Goal: Transaction & Acquisition: Purchase product/service

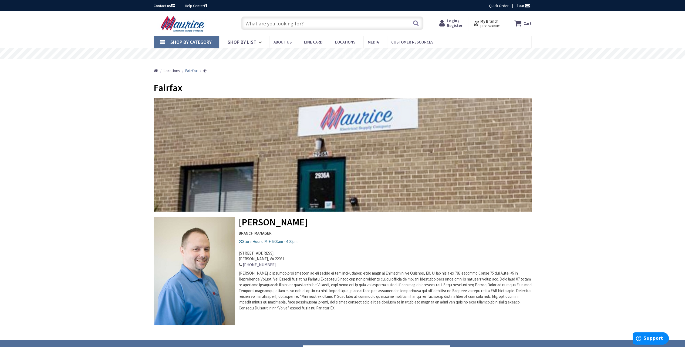
click at [264, 23] on input "text" at bounding box center [332, 23] width 182 height 14
paste input "3-Wire Submersible Wiring"
type input "3-Wire Submersible Wiring"
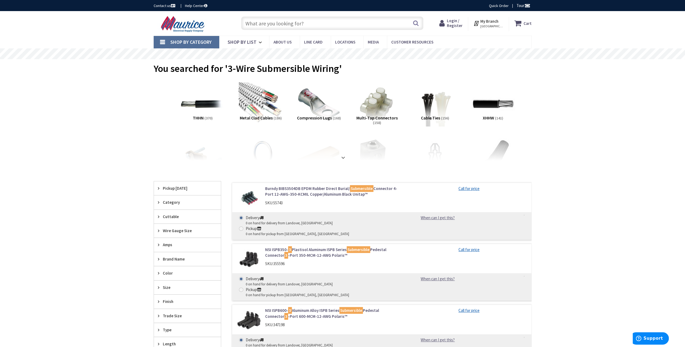
click at [334, 24] on input "text" at bounding box center [332, 23] width 182 height 14
click at [329, 24] on input "text" at bounding box center [332, 23] width 182 height 14
paste input "3-Wire Submersible Wiring"
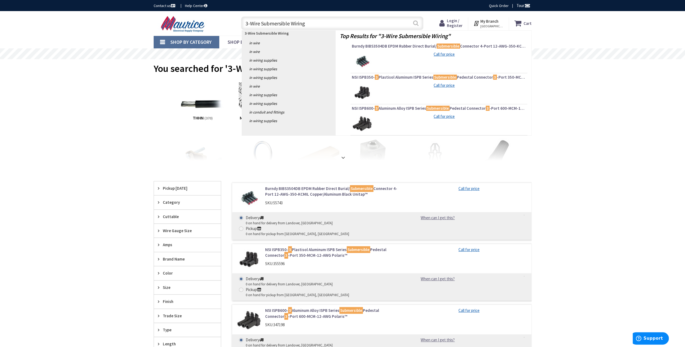
type input "3-Wire Submersible Wiring"
click at [417, 23] on button "Search" at bounding box center [415, 23] width 7 height 12
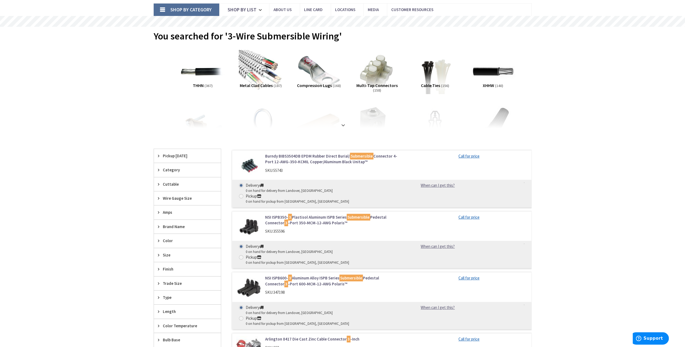
scroll to position [81, 0]
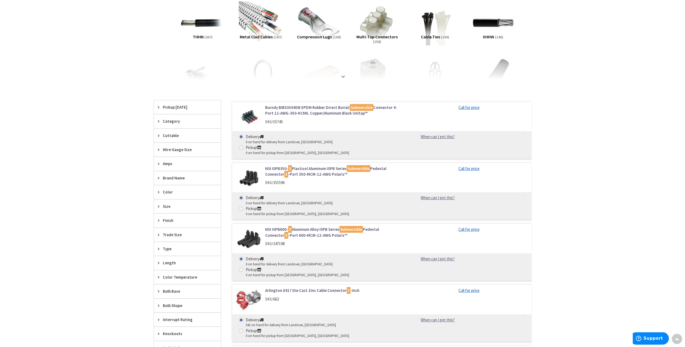
click at [157, 122] on div "Category" at bounding box center [187, 121] width 67 height 14
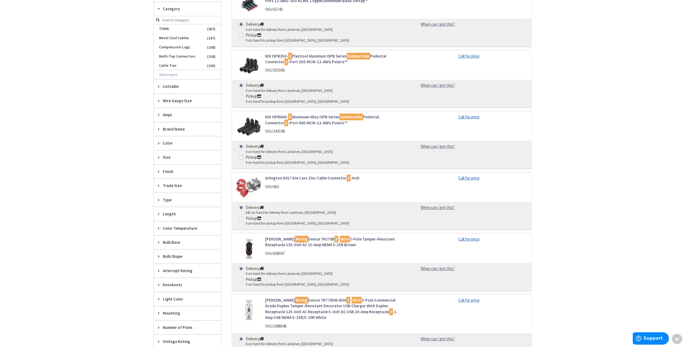
scroll to position [0, 0]
